Goal: Navigation & Orientation: Find specific page/section

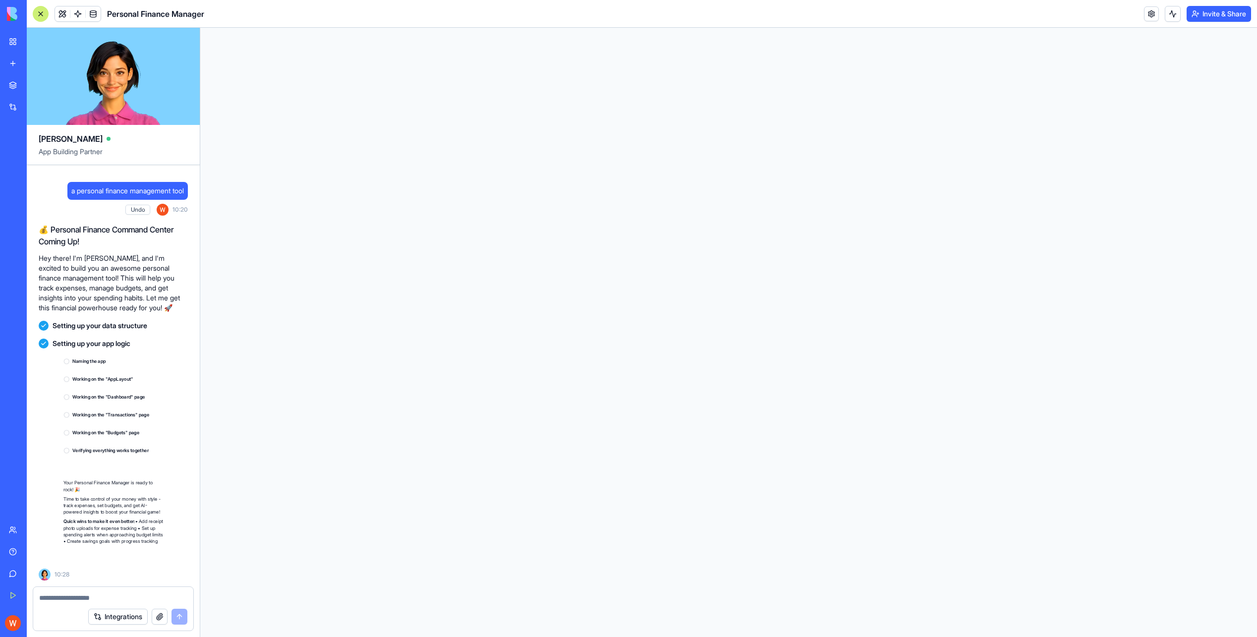
scroll to position [19, 0]
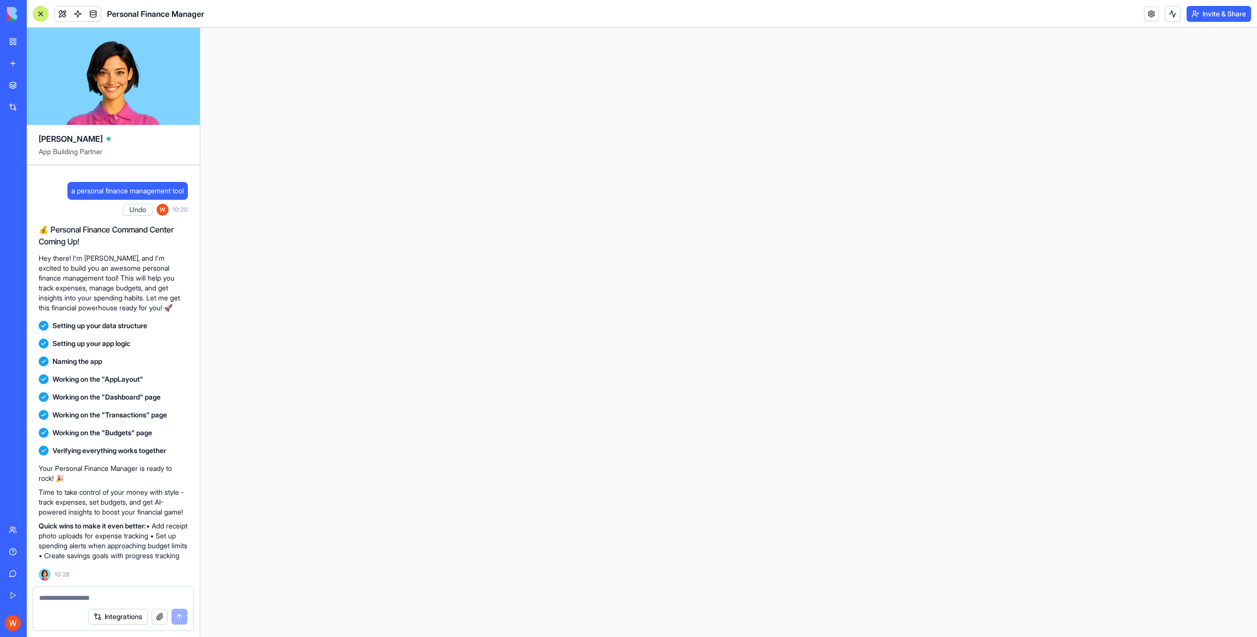
click at [18, 592] on link "Get Started" at bounding box center [23, 595] width 40 height 20
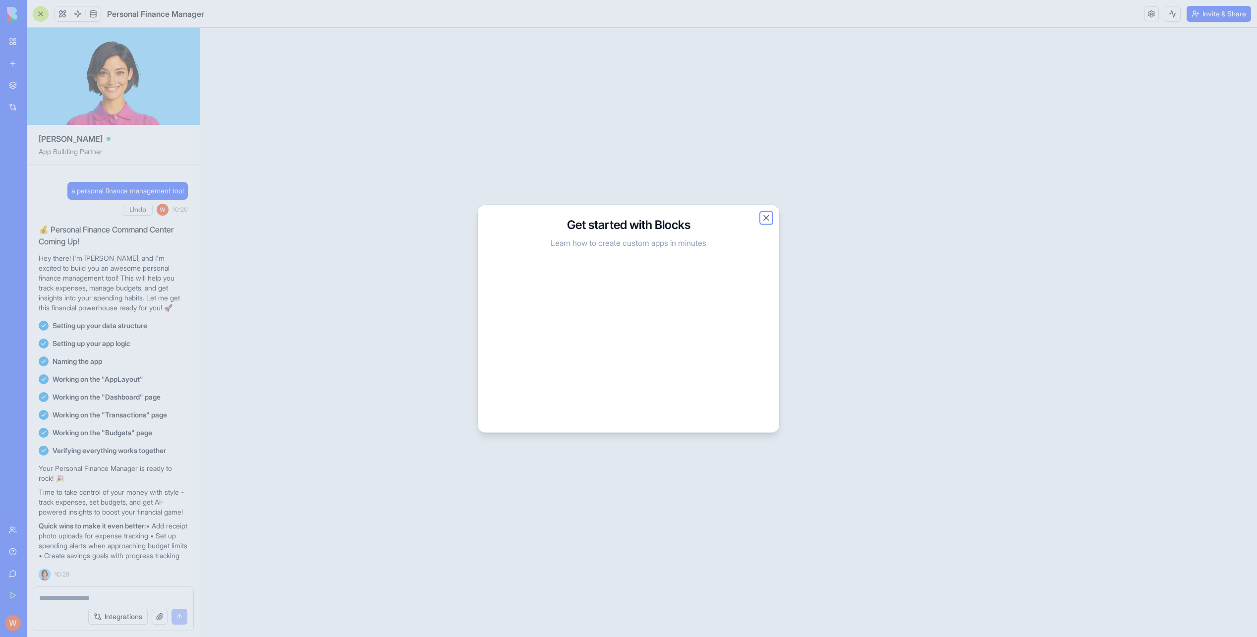
click at [763, 215] on button "Close" at bounding box center [766, 218] width 10 height 10
